Goal: Check status: Check status

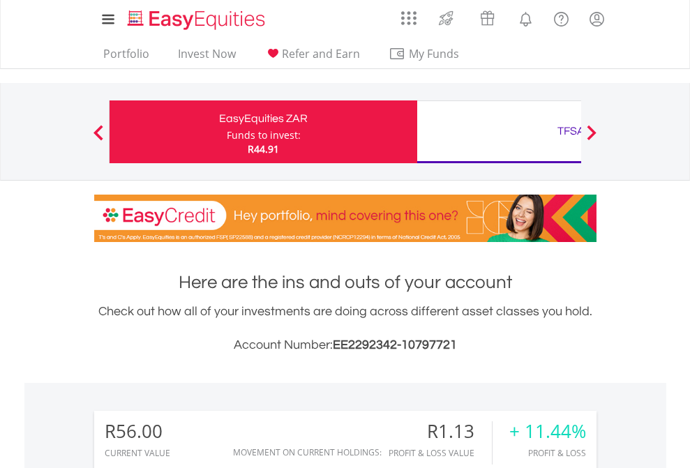
click at [227, 132] on div "Funds to invest:" at bounding box center [264, 135] width 74 height 14
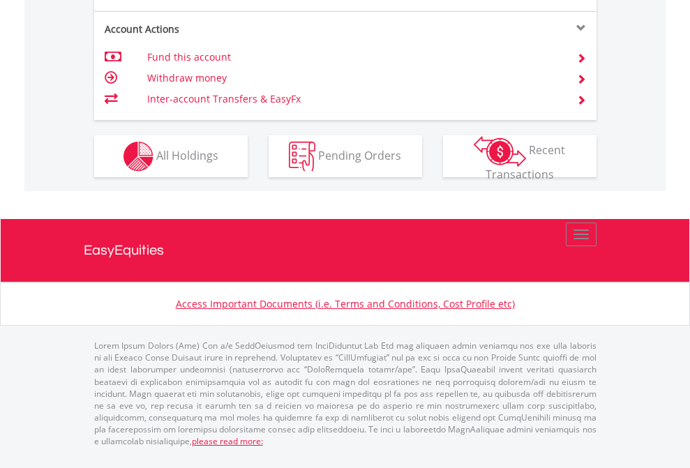
scroll to position [1310, 0]
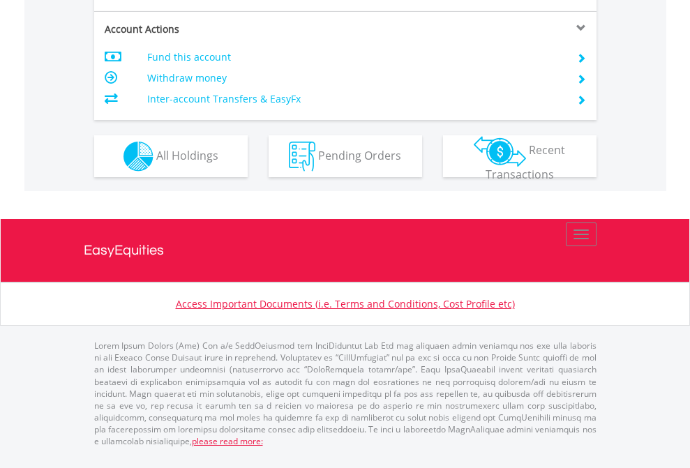
scroll to position [1246, 0]
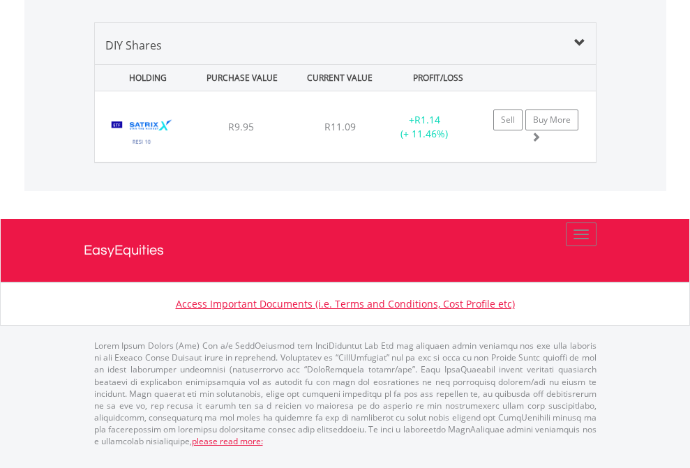
scroll to position [1349, 0]
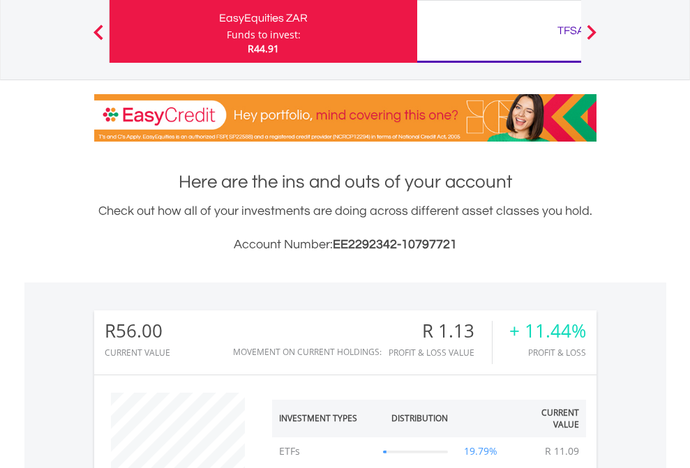
scroll to position [134, 219]
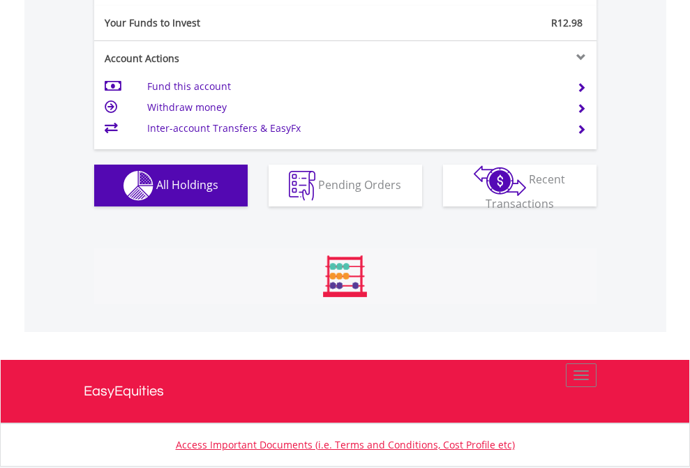
scroll to position [134, 219]
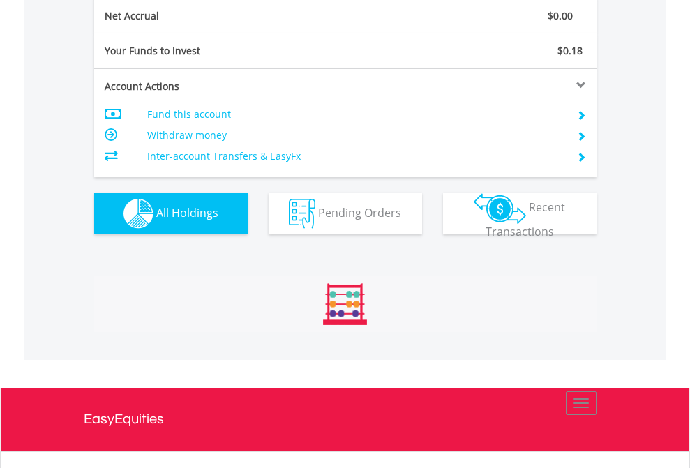
scroll to position [1580, 0]
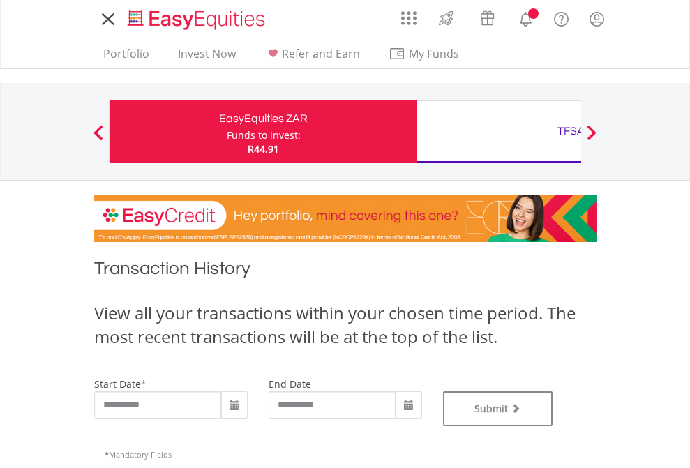
type input "**********"
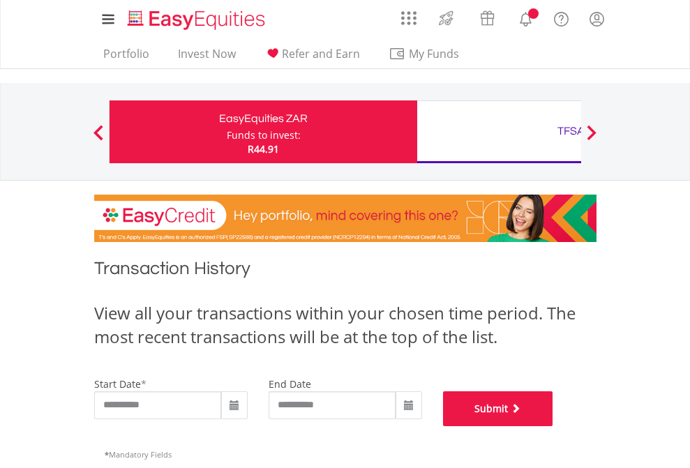
click at [554, 427] on button "Submit" at bounding box center [498, 409] width 110 height 35
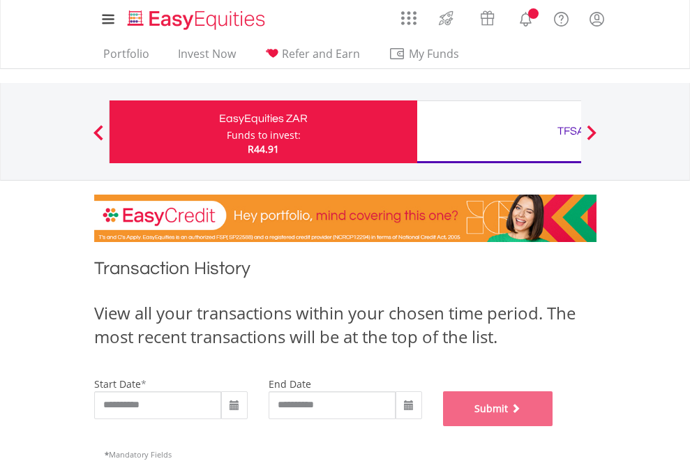
scroll to position [566, 0]
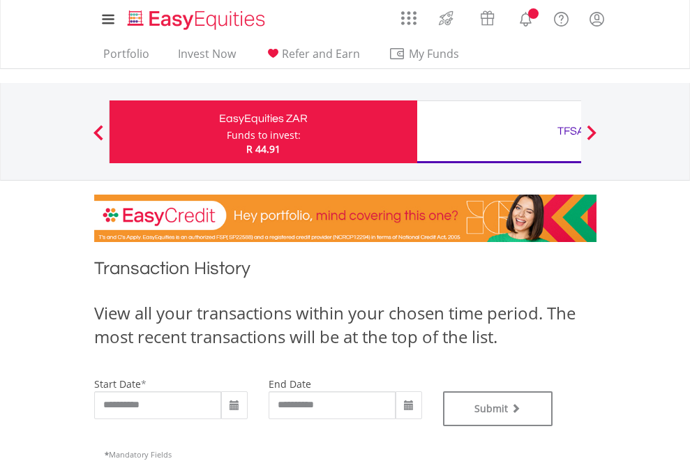
click at [499, 132] on div "TFSA" at bounding box center [571, 131] width 291 height 20
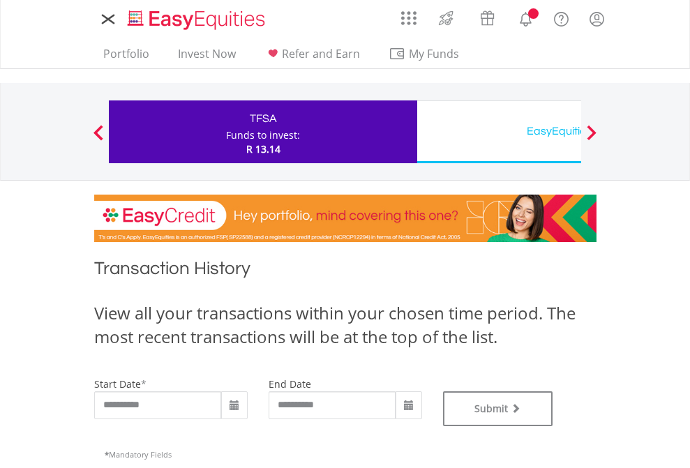
type input "**********"
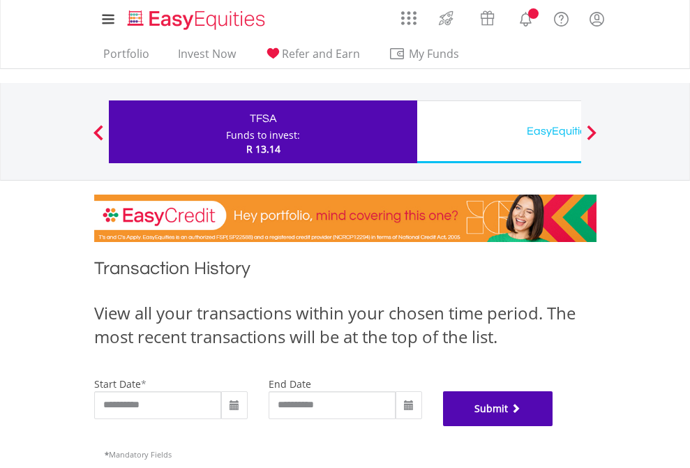
click at [554, 427] on button "Submit" at bounding box center [498, 409] width 110 height 35
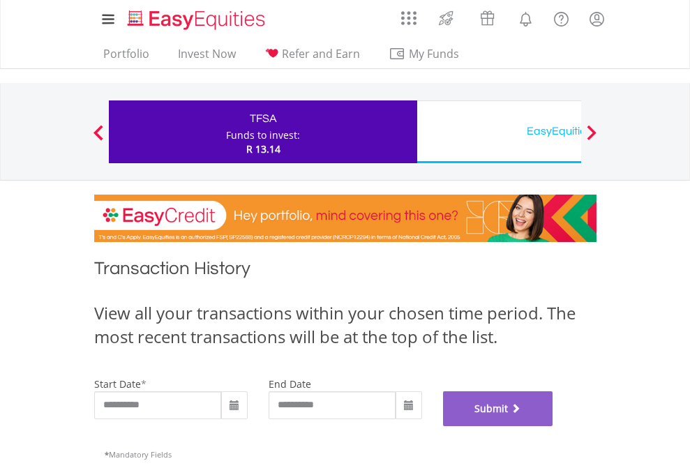
scroll to position [566, 0]
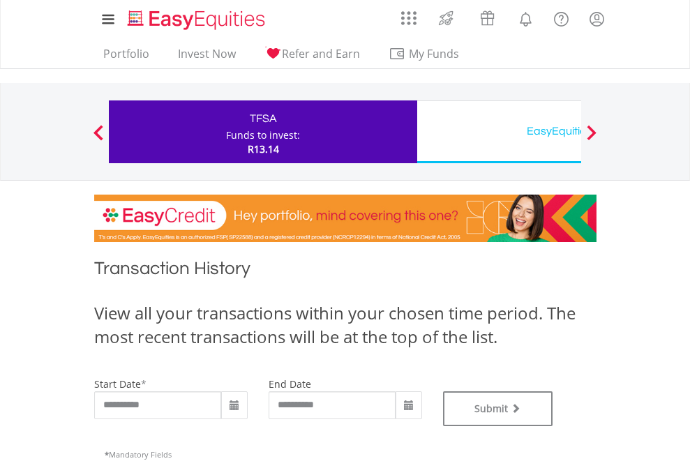
click at [499, 132] on div "EasyEquities USD" at bounding box center [571, 131] width 291 height 20
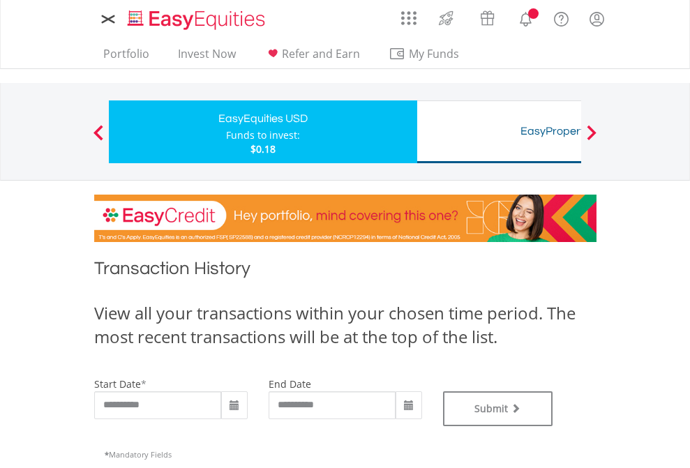
type input "**********"
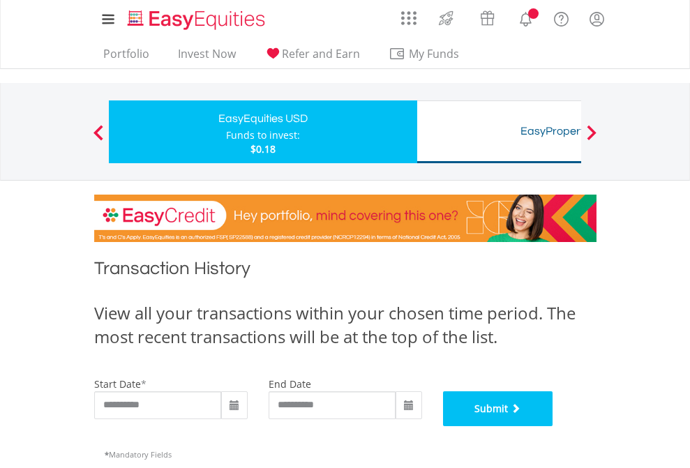
click at [554, 427] on button "Submit" at bounding box center [498, 409] width 110 height 35
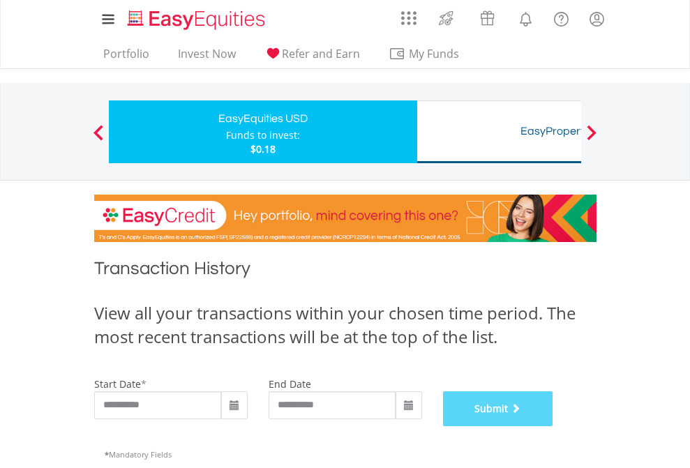
scroll to position [566, 0]
